Goal: Task Accomplishment & Management: Manage account settings

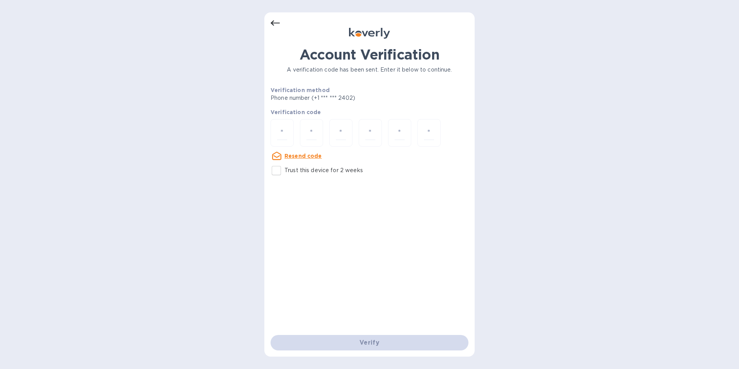
click at [281, 167] on input "Trust this device for 2 weeks" at bounding box center [276, 170] width 16 height 16
checkbox input "true"
click at [286, 140] on div at bounding box center [282, 132] width 23 height 27
type input "8"
type input "4"
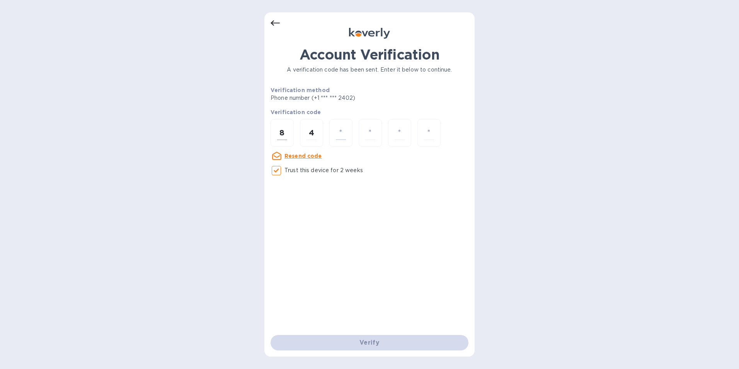
type input "9"
type input "2"
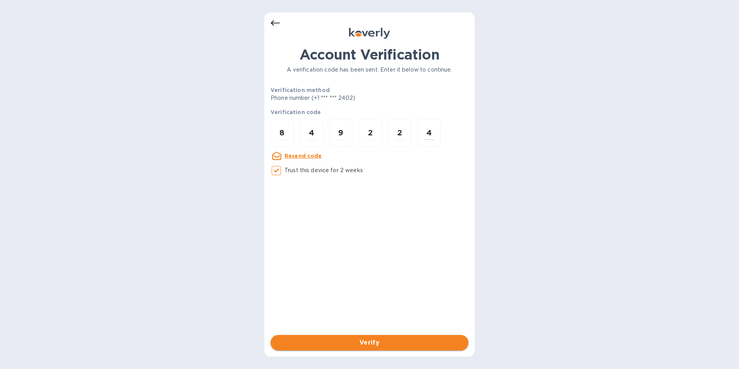
type input "4"
click at [374, 338] on span "Verify" at bounding box center [369, 342] width 185 height 9
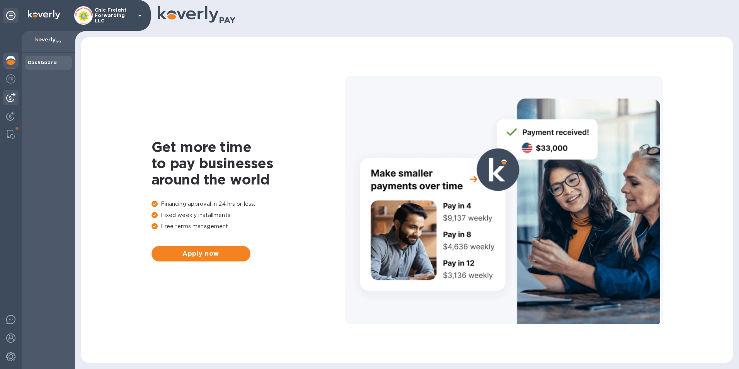
click at [10, 102] on img at bounding box center [10, 97] width 9 height 9
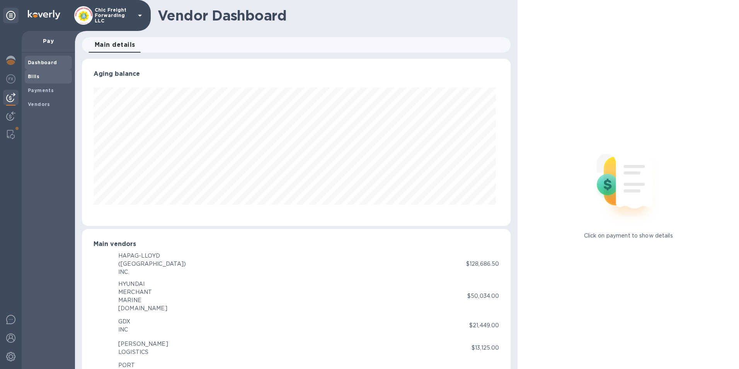
scroll to position [167, 426]
click at [41, 92] on b "Payments" at bounding box center [41, 90] width 26 height 6
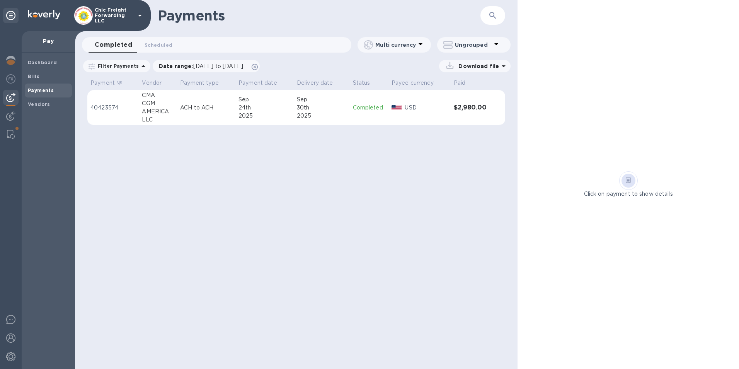
click at [101, 108] on p "40423574" at bounding box center [112, 108] width 45 height 8
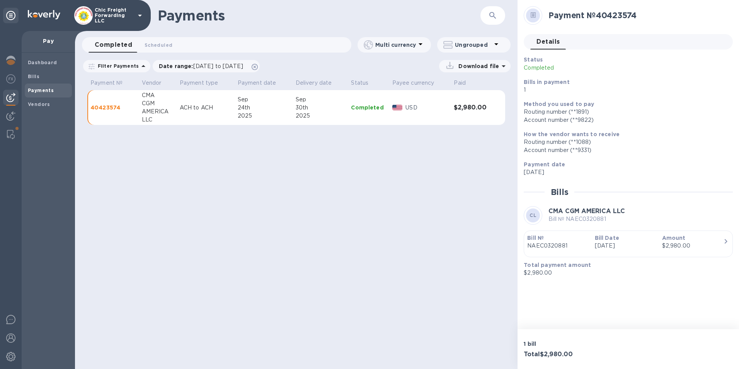
click at [573, 220] on p "Bill № NAEC0320881" at bounding box center [586, 219] width 77 height 8
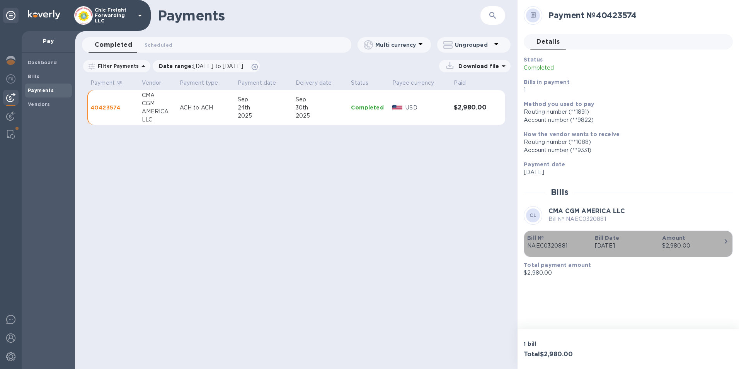
click at [535, 242] on p "NAEC0320881" at bounding box center [557, 246] width 61 height 8
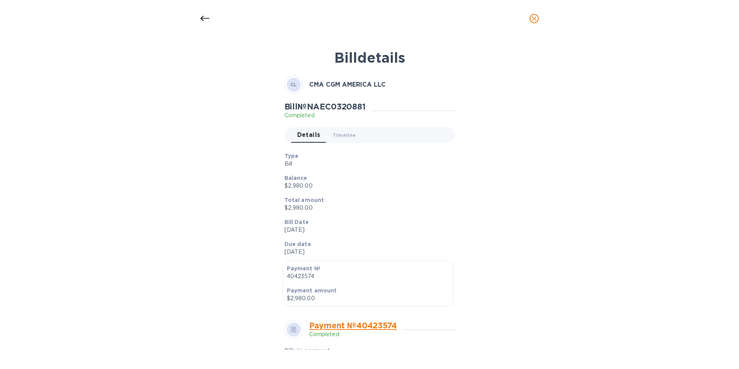
click at [534, 20] on icon "close" at bounding box center [534, 19] width 8 height 8
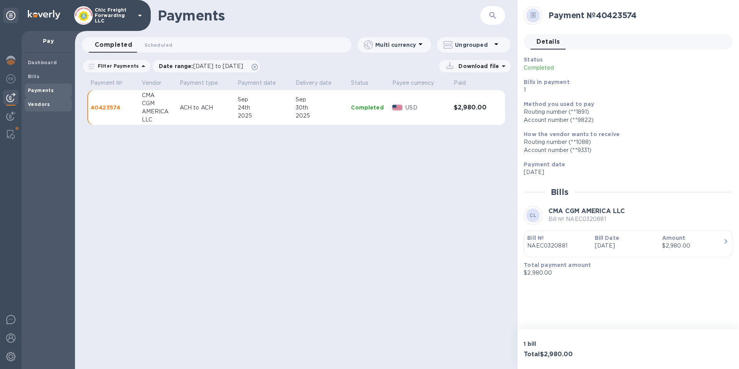
click at [38, 102] on b "Vendors" at bounding box center [39, 104] width 22 height 6
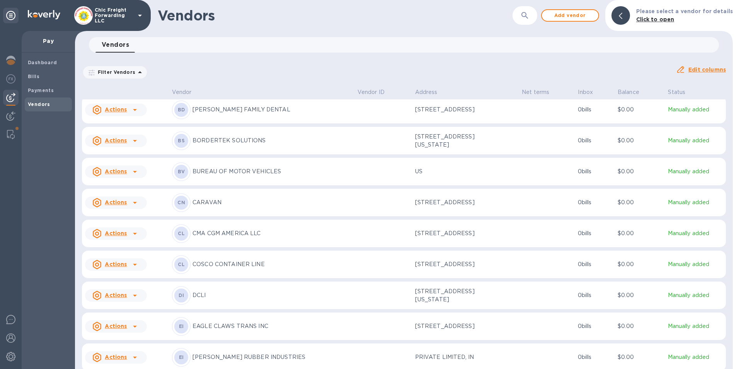
scroll to position [155, 0]
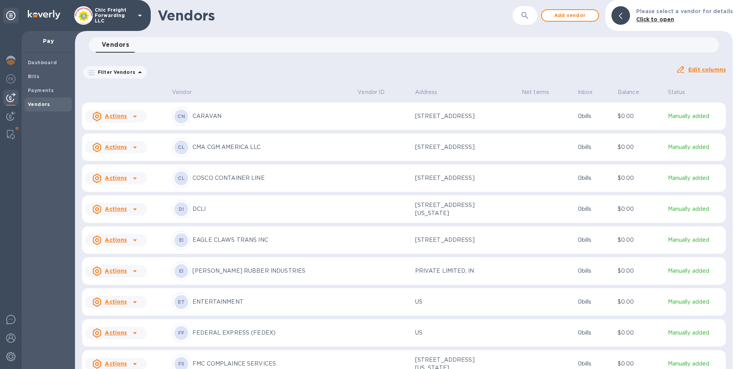
click at [135, 152] on icon at bounding box center [134, 147] width 9 height 9
click at [165, 156] on div at bounding box center [369, 184] width 739 height 369
click at [208, 151] on div "CL CMA CGM AMERICA LLC" at bounding box center [261, 147] width 179 height 19
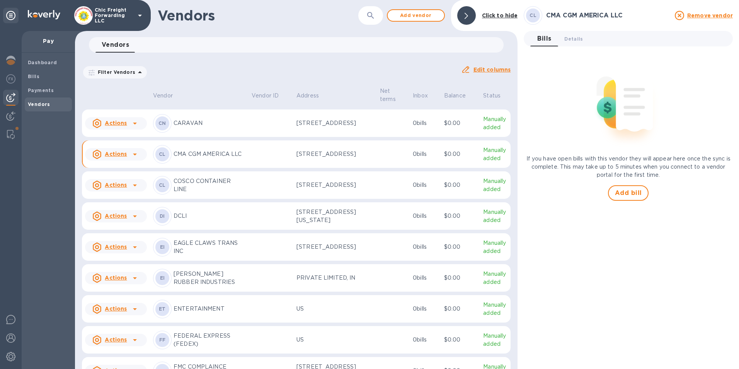
scroll to position [165, 0]
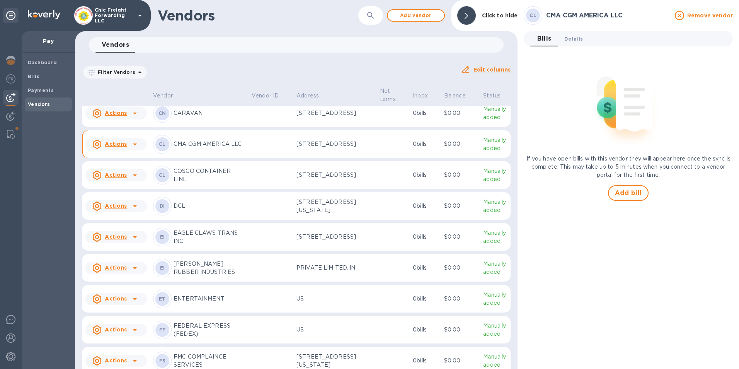
click at [565, 43] on button "Details 0" at bounding box center [573, 38] width 31 height 15
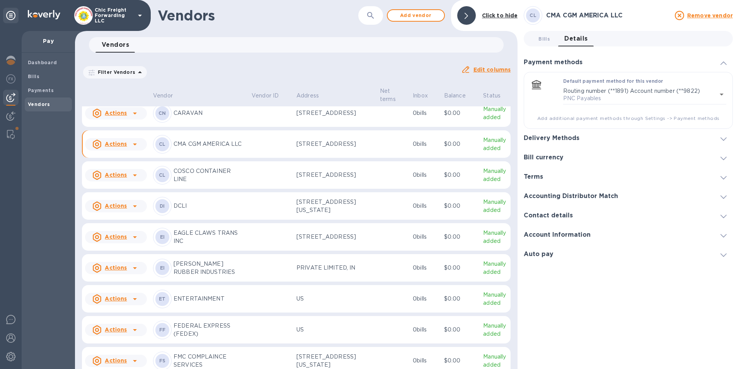
click at [548, 237] on h3 "Account Information" at bounding box center [557, 234] width 67 height 7
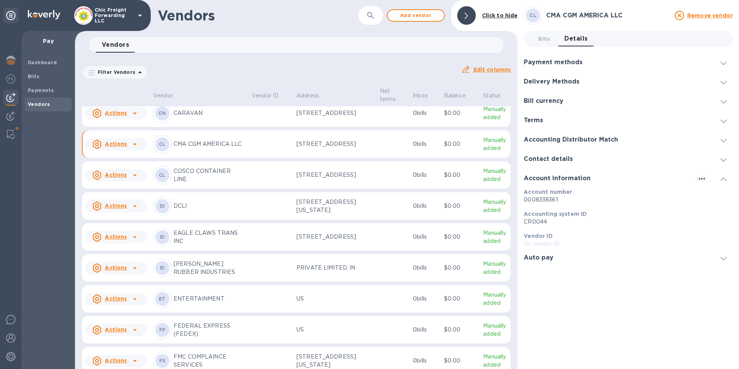
click at [539, 258] on h3 "Auto pay" at bounding box center [539, 257] width 30 height 7
click at [546, 138] on h3 "Accounting Distributor Match" at bounding box center [571, 139] width 94 height 7
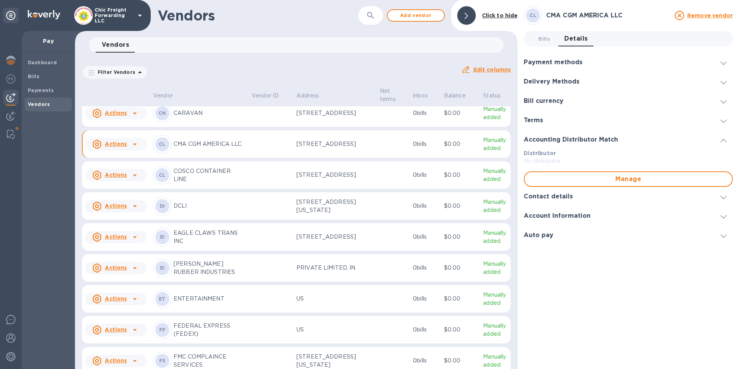
click at [539, 122] on h3 "Terms" at bounding box center [533, 120] width 19 height 7
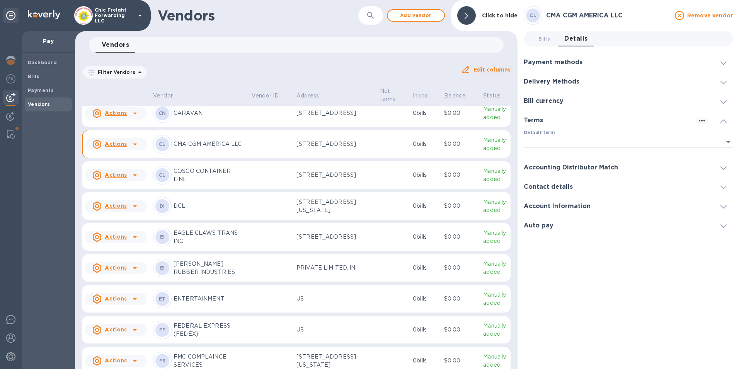
click at [550, 86] on div "Delivery Methods" at bounding box center [628, 81] width 209 height 19
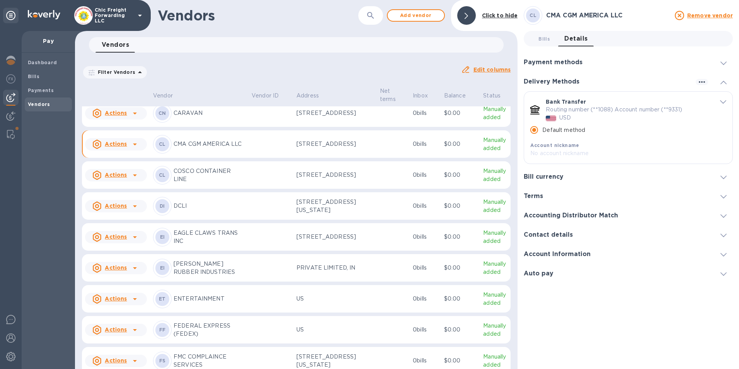
click at [555, 63] on h3 "Payment methods" at bounding box center [553, 62] width 59 height 7
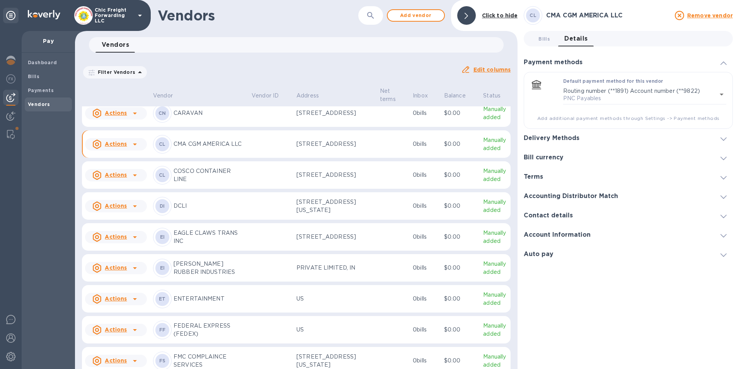
click at [549, 136] on h3 "Delivery Methods" at bounding box center [552, 137] width 56 height 7
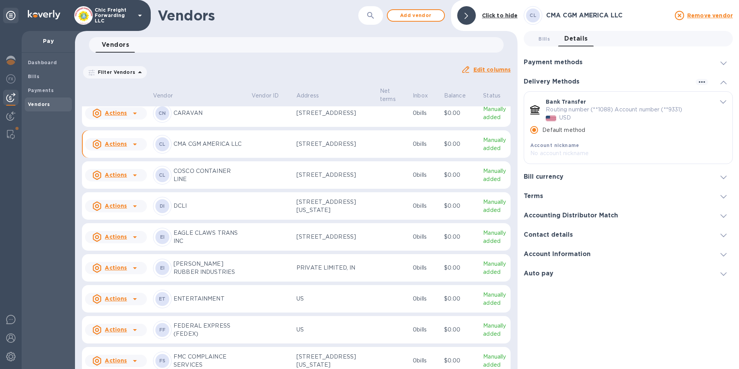
click at [702, 9] on div "Remove vendor" at bounding box center [703, 15] width 63 height 12
click at [97, 15] on p "Chic Freight Forwarding LLC" at bounding box center [114, 15] width 39 height 16
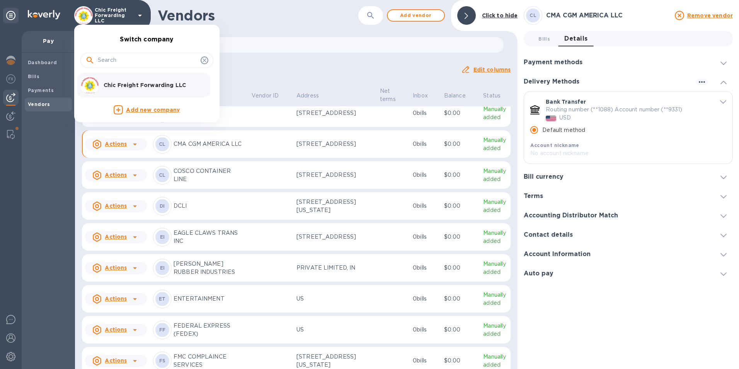
click at [6, 130] on div at bounding box center [369, 184] width 739 height 369
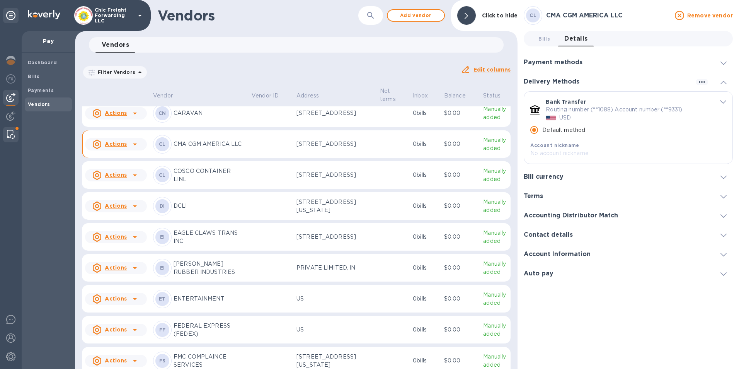
click at [9, 136] on img at bounding box center [11, 134] width 8 height 9
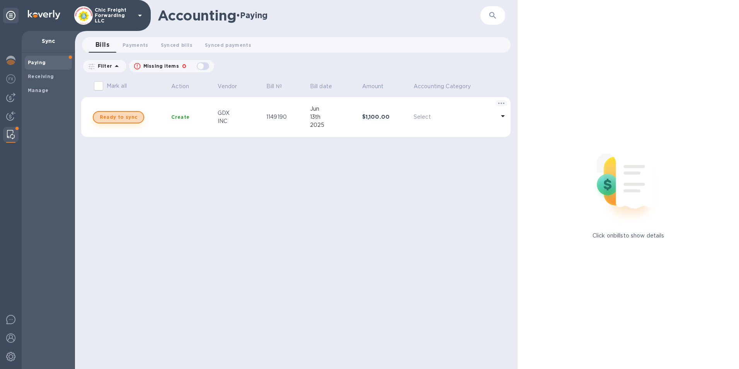
click at [128, 119] on span "Ready to sync" at bounding box center [118, 116] width 37 height 9
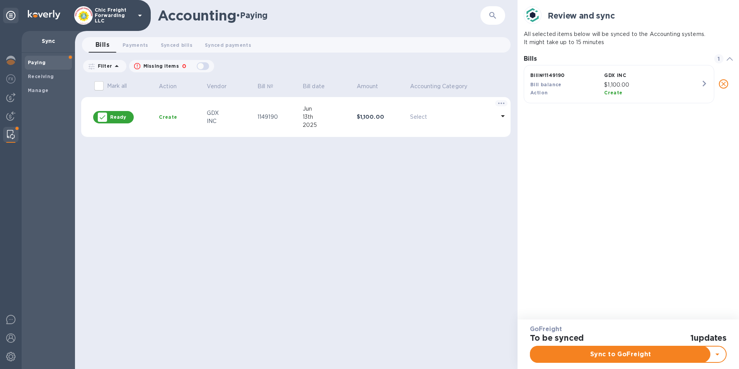
scroll to position [6, 3]
checkbox input "true"
click at [728, 61] on span at bounding box center [730, 58] width 6 height 7
click at [10, 15] on icon at bounding box center [10, 15] width 9 height 9
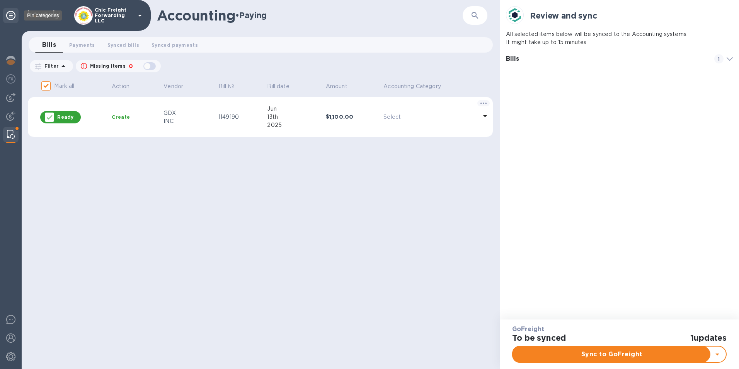
click at [10, 14] on icon at bounding box center [10, 15] width 9 height 9
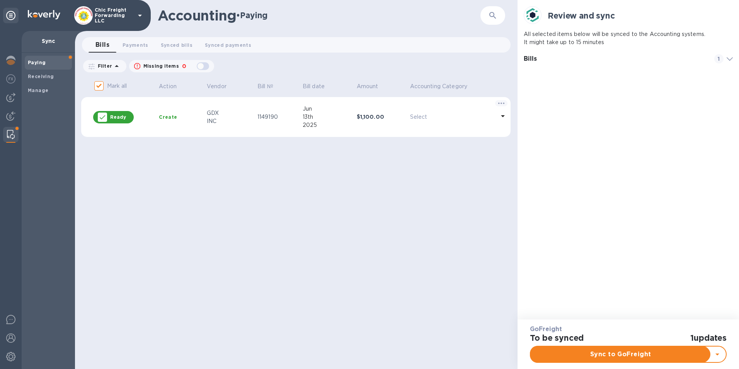
click at [36, 16] on img at bounding box center [44, 14] width 32 height 9
click at [92, 17] on img at bounding box center [83, 15] width 19 height 19
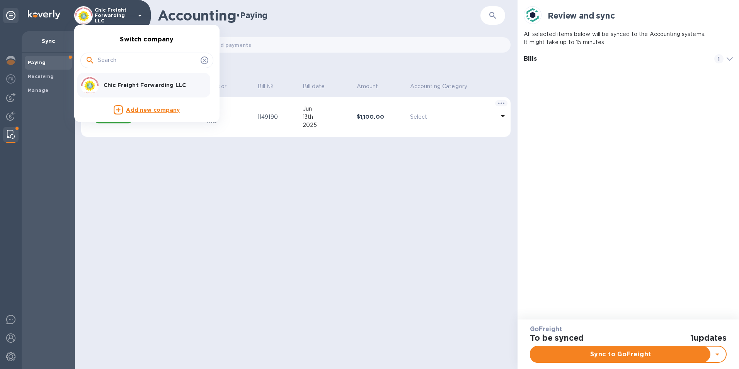
click at [27, 129] on div at bounding box center [369, 184] width 739 height 369
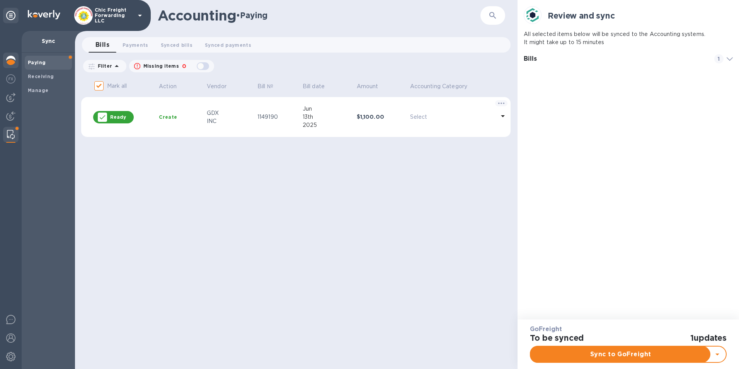
click at [16, 62] on div at bounding box center [10, 61] width 15 height 17
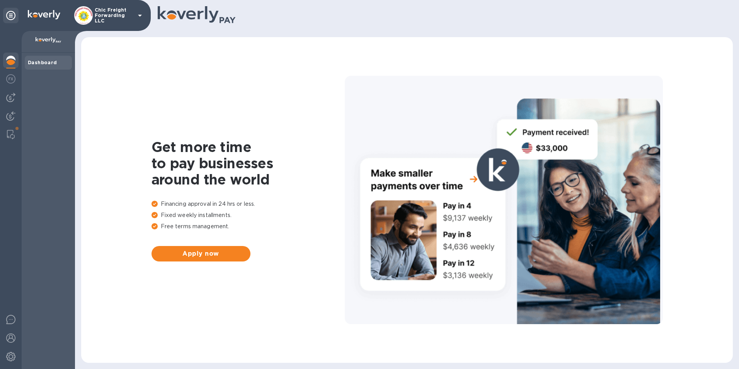
drag, startPoint x: 378, startPoint y: 104, endPoint x: 336, endPoint y: 87, distance: 44.9
click at [378, 104] on div at bounding box center [504, 200] width 318 height 248
click at [136, 15] on icon at bounding box center [139, 15] width 9 height 9
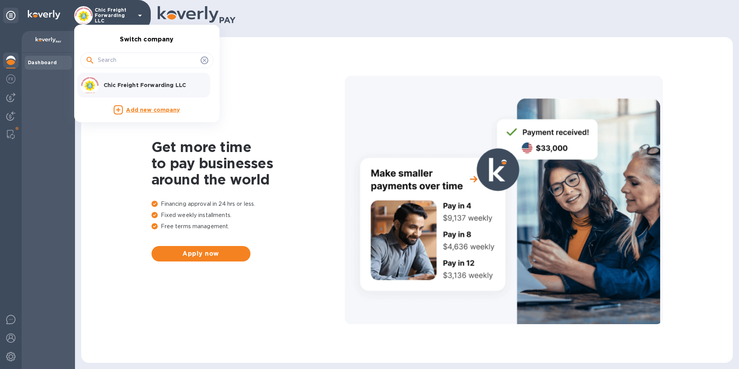
click at [171, 86] on p "Chic Freight Forwarding LLC" at bounding box center [152, 85] width 97 height 8
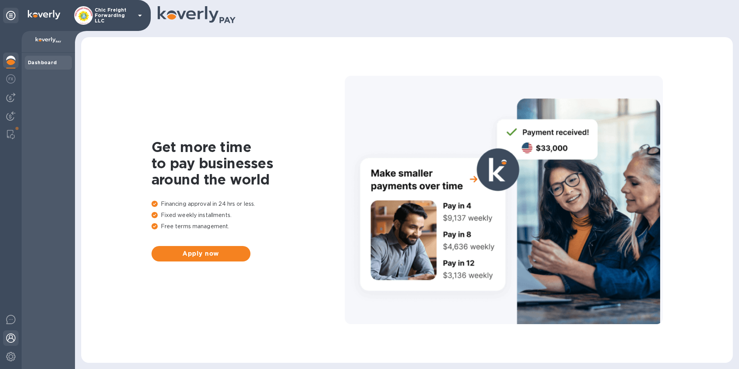
click at [8, 342] on div at bounding box center [10, 338] width 15 height 17
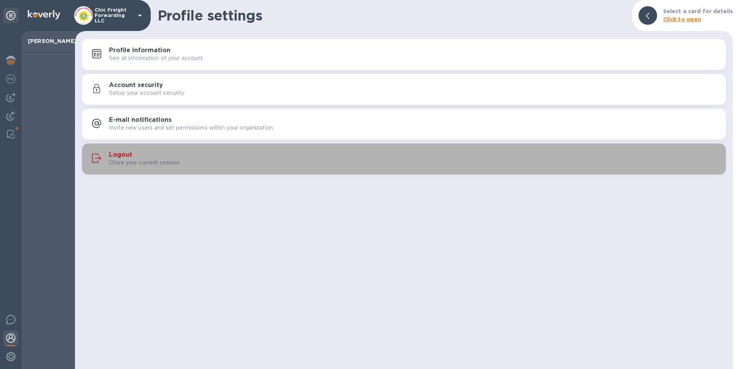
click at [119, 150] on div "Logout Close your current session." at bounding box center [404, 159] width 635 height 19
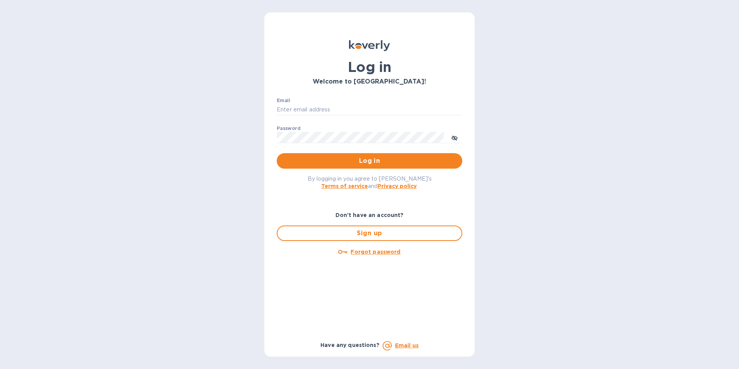
type input "usa.shipments@chicfreight.com"
